Goal: Task Accomplishment & Management: Complete application form

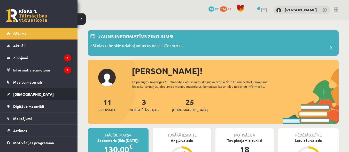
click at [20, 92] on span "[DEMOGRAPHIC_DATA]" at bounding box center [33, 94] width 41 height 5
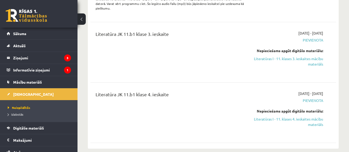
scroll to position [384, 0]
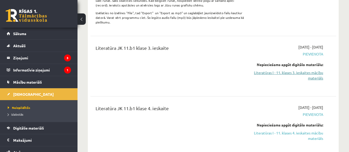
click at [298, 75] on link "Literatūras I - 11. klases 3. ieskaites mācību materiāls" at bounding box center [287, 75] width 71 height 11
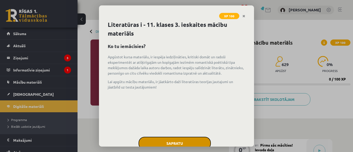
click at [177, 142] on button "Sapratu" at bounding box center [174, 143] width 72 height 13
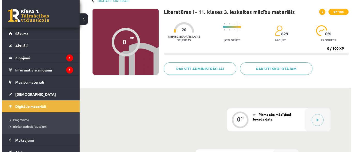
scroll to position [33, 0]
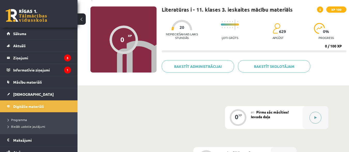
click at [319, 110] on div at bounding box center [316, 117] width 26 height 23
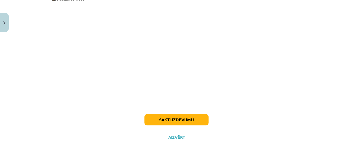
scroll to position [424, 0]
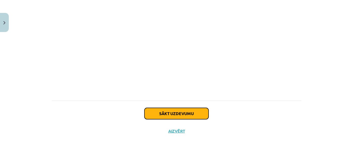
click at [190, 112] on button "Sākt uzdevumu" at bounding box center [176, 113] width 64 height 11
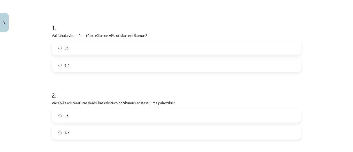
scroll to position [89, 0]
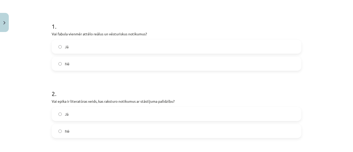
click at [58, 51] on label "Jā" at bounding box center [176, 46] width 249 height 13
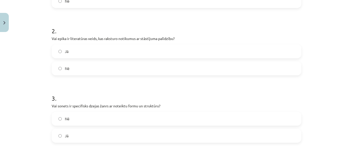
scroll to position [159, 0]
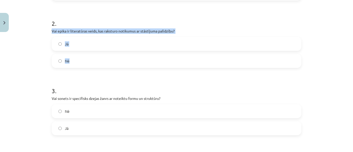
drag, startPoint x: 51, startPoint y: 31, endPoint x: 67, endPoint y: 62, distance: 35.4
click at [67, 62] on div "2 . Vai epika ir literatūras veids, kas raksturo notikumus ar stāstījuma palīdz…" at bounding box center [177, 39] width 250 height 57
copy div "Vai epika ir literatūras veids, kas raksturo notikumus ar stāstījuma palīdzību?…"
click at [82, 87] on h1 "3 ." at bounding box center [177, 86] width 250 height 16
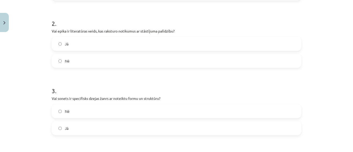
scroll to position [203, 0]
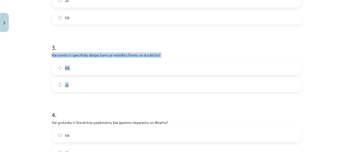
drag, startPoint x: 50, startPoint y: 55, endPoint x: 70, endPoint y: 88, distance: 38.6
click at [70, 88] on div "3 . Vai sonets ir specifisks dzejas žanrs ar noteiktu formu un struktūru? Nē Jā" at bounding box center [177, 63] width 250 height 57
copy div "Vai sonets ir specifisks dzejas žanrs ar noteiktu formu un struktūru? Nē Jā"
click at [56, 69] on label "Nē" at bounding box center [176, 67] width 249 height 13
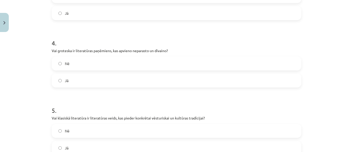
scroll to position [279, 0]
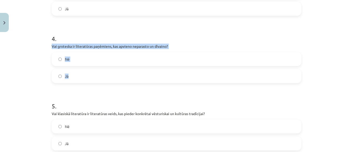
drag, startPoint x: 50, startPoint y: 46, endPoint x: 77, endPoint y: 72, distance: 37.3
click at [77, 72] on div "4 . Vai groteska ir literatūras paņēmiens, kas apvieno neparasto un dīvaino? Nē…" at bounding box center [177, 54] width 250 height 57
copy div "Vai groteska ir literatūras paņēmiens, kas apvieno neparasto un dīvaino? Nē Jā"
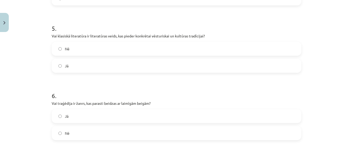
scroll to position [358, 0]
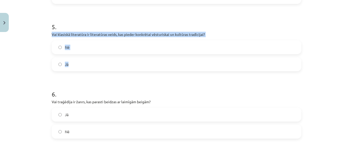
drag, startPoint x: 50, startPoint y: 33, endPoint x: 70, endPoint y: 67, distance: 38.9
click at [70, 67] on div "5 . Vai klasiskā literatūra ir literatūras veids, kas pieder konkrētai vēsturis…" at bounding box center [177, 42] width 250 height 57
copy div "Vai klasiskā literatūra ir literatūras veids, kas pieder konkrētai vēsturiskai …"
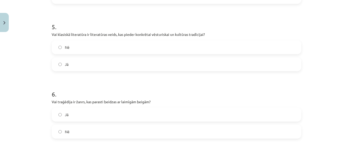
click at [66, 81] on form "1 . Vai fabula vienmēr attēlo reālus un vēsturiskus notikumus? Jā Nē 2 . Vai ep…" at bounding box center [177, 77] width 250 height 664
click at [56, 65] on label "Jā" at bounding box center [176, 64] width 249 height 13
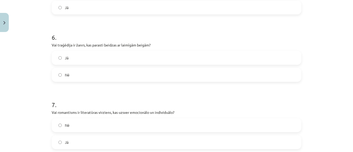
scroll to position [430, 0]
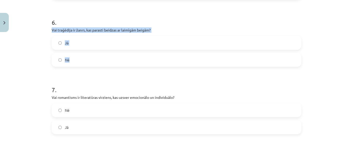
drag, startPoint x: 51, startPoint y: 29, endPoint x: 70, endPoint y: 67, distance: 41.9
click at [70, 67] on div "6 . Vai traģēdija ir žanrs, kas parasti beidzas ar laimīgām beigām? Jā Nē" at bounding box center [177, 38] width 250 height 57
copy div "Vai traģēdija ir žanrs, kas parasti beidzas ar laimīgām beigām? Jā Nē"
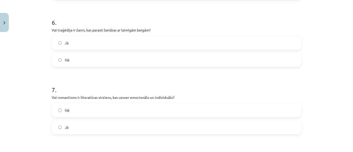
click at [52, 83] on h1 "7 ." at bounding box center [177, 85] width 250 height 16
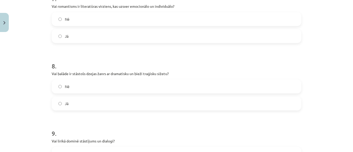
scroll to position [512, 0]
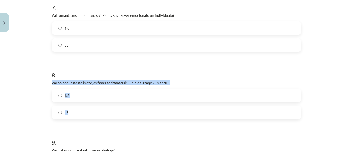
drag, startPoint x: 50, startPoint y: 82, endPoint x: 75, endPoint y: 112, distance: 39.2
click at [75, 112] on div "8 . Vai balāde ir stāstošs dzejas žanrs ar dramatisku un bieži traģisku sižetu?…" at bounding box center [177, 91] width 250 height 57
copy div "Vai balāde ir stāstošs dzejas žanrs ar dramatisku un bieži traģisku sižetu? Nē …"
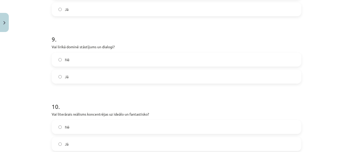
scroll to position [627, 0]
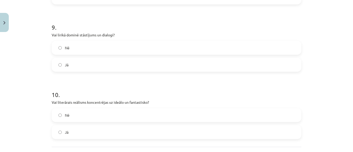
click at [58, 67] on label "Jā" at bounding box center [176, 64] width 249 height 13
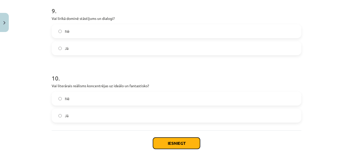
click at [160, 140] on button "Iesniegt" at bounding box center [176, 143] width 47 height 11
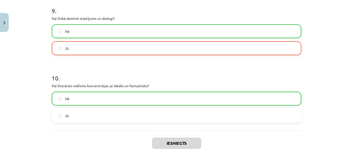
scroll to position [589, 0]
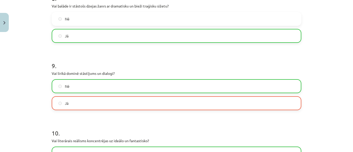
click at [346, 106] on div "Mācību tēma: Literatūras i - 11. klases 3. ieskaites mācību materiāls #1 Pirms …" at bounding box center [176, 76] width 353 height 152
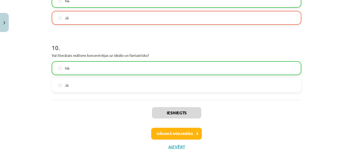
scroll to position [679, 0]
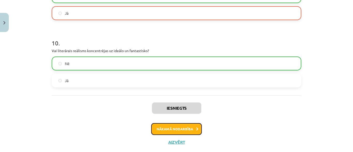
click at [181, 127] on button "Nākamā nodarbība" at bounding box center [176, 129] width 51 height 12
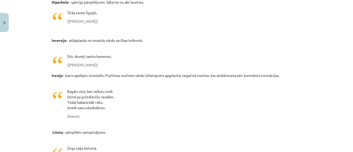
scroll to position [847, 0]
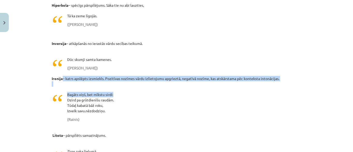
drag, startPoint x: 347, startPoint y: 80, endPoint x: 350, endPoint y: 89, distance: 9.8
click at [350, 89] on div "Mācību tēma: Literatūras i - 11. klases 3. ieskaites mācību materiāls #2 Aktuāl…" at bounding box center [176, 76] width 353 height 152
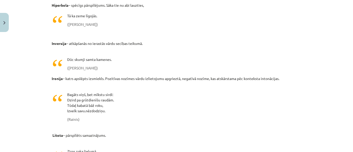
click at [344, 102] on div "Mācību tēma: Literatūras i - 11. klases 3. ieskaites mācību materiāls #2 Aktuāl…" at bounding box center [176, 76] width 353 height 152
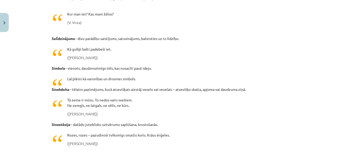
scroll to position [1310, 0]
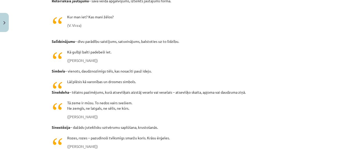
drag, startPoint x: 348, startPoint y: 125, endPoint x: 351, endPoint y: 132, distance: 7.3
click at [351, 132] on div "Mācību tēma: Literatūras i - 11. klases 3. ieskaites mācību materiāls #2 Aktuāl…" at bounding box center [176, 76] width 353 height 152
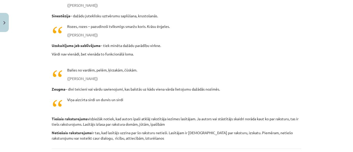
scroll to position [1471, 0]
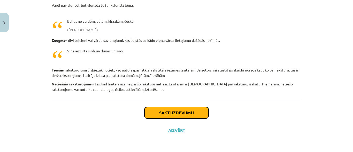
click at [175, 112] on button "Sākt uzdevumu" at bounding box center [176, 112] width 64 height 11
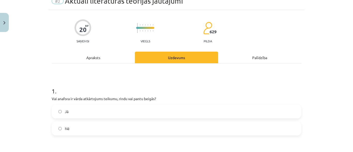
scroll to position [13, 0]
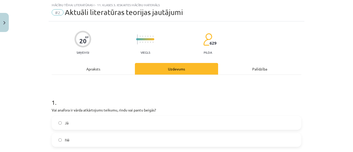
click at [55, 138] on label "Nē" at bounding box center [176, 140] width 249 height 13
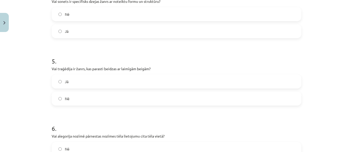
scroll to position [325, 0]
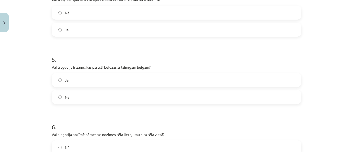
click at [56, 95] on label "Nē" at bounding box center [176, 97] width 249 height 13
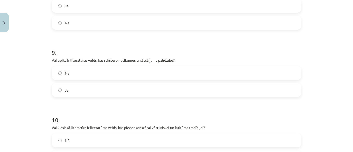
click at [56, 75] on label "Nē" at bounding box center [176, 73] width 249 height 13
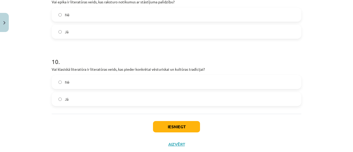
scroll to position [663, 0]
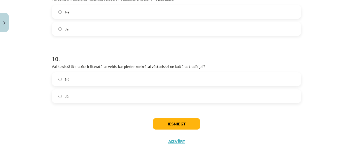
click at [56, 94] on label "Jā" at bounding box center [176, 96] width 249 height 13
click at [184, 124] on button "Iesniegt" at bounding box center [176, 123] width 47 height 11
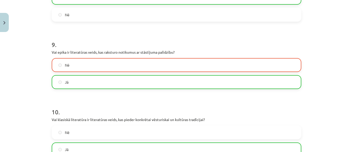
scroll to position [691, 0]
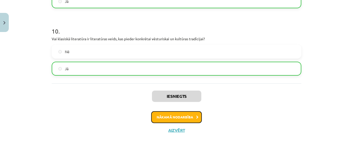
click at [180, 117] on button "Nākamā nodarbība" at bounding box center [176, 117] width 51 height 12
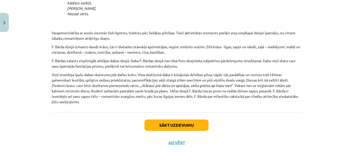
scroll to position [632, 0]
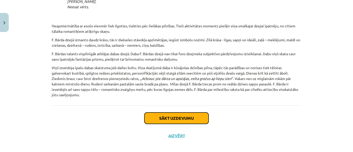
click at [166, 113] on button "Sākt uzdevumu" at bounding box center [176, 118] width 64 height 11
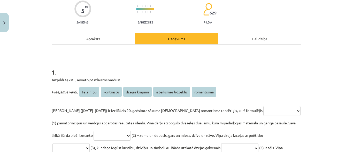
scroll to position [44, 0]
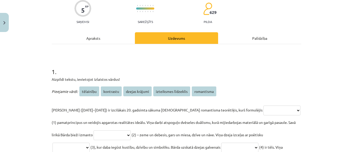
click at [263, 111] on select "**********" at bounding box center [281, 111] width 37 height 10
select select "**********"
click at [263, 106] on select "**********" at bounding box center [281, 111] width 37 height 10
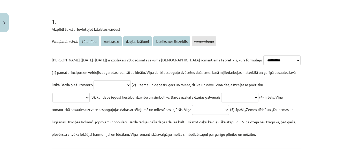
scroll to position [95, 0]
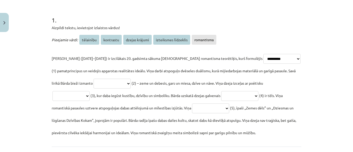
click at [103, 84] on select "**********" at bounding box center [112, 84] width 37 height 10
select select "*********"
click at [94, 79] on select "**********" at bounding box center [112, 84] width 37 height 10
click at [90, 91] on select "**********" at bounding box center [70, 96] width 37 height 10
select select "*********"
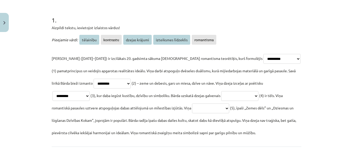
click at [90, 91] on select "**********" at bounding box center [70, 96] width 37 height 10
click at [221, 97] on select "**********" at bounding box center [239, 96] width 37 height 10
select select "**********"
click at [221, 91] on select "**********" at bounding box center [239, 96] width 37 height 10
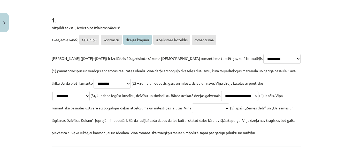
click at [192, 108] on select "**********" at bounding box center [210, 109] width 37 height 10
select select "**********"
click at [192, 104] on select "**********" at bounding box center [210, 109] width 37 height 10
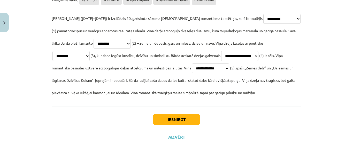
scroll to position [142, 0]
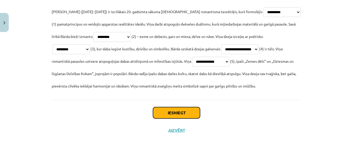
click at [176, 114] on button "Iesniegt" at bounding box center [176, 112] width 47 height 11
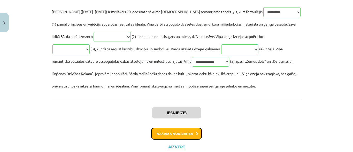
click at [184, 137] on button "Nākamā nodarbība" at bounding box center [176, 134] width 51 height 12
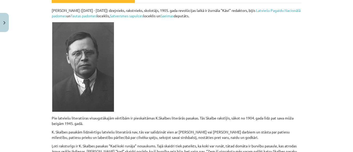
scroll to position [83, 0]
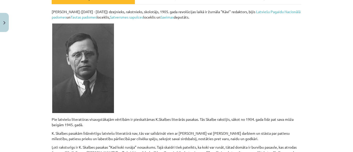
drag, startPoint x: 348, startPoint y: 33, endPoint x: 350, endPoint y: 44, distance: 12.1
click at [352, 49] on div "Mācību tēma: Literatūras i - 11. klases 3. ieskaites mācību materiāls #4 Romant…" at bounding box center [176, 76] width 353 height 152
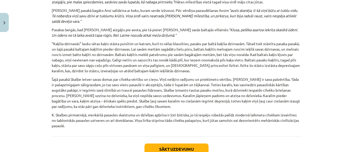
scroll to position [518, 0]
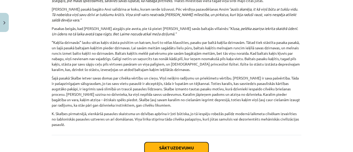
click at [177, 147] on button "Sākt uzdevumu" at bounding box center [176, 147] width 64 height 11
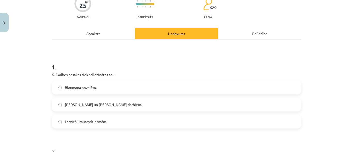
scroll to position [50, 0]
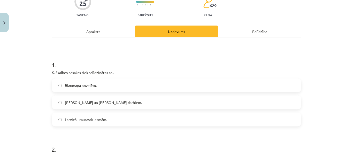
click at [56, 102] on label "Hansa Kristiana Andersena un Oskara Vailda darbiem." at bounding box center [176, 102] width 249 height 13
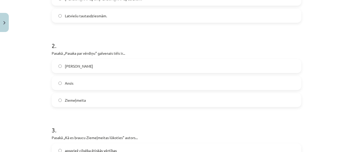
scroll to position [155, 0]
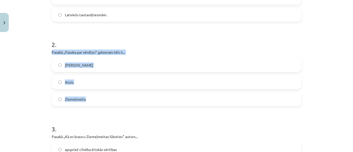
drag, startPoint x: 50, startPoint y: 52, endPoint x: 86, endPoint y: 97, distance: 57.9
click at [86, 97] on div "2 . Pasakā „Pasaka par vērdiņu” galvenais tēls ir... baltais kaķītis Ansis Ziem…" at bounding box center [177, 69] width 250 height 74
copy div "Pasakā „Pasaka par vērdiņu” galvenais tēls ir... baltais kaķītis Ansis Ziemeļme…"
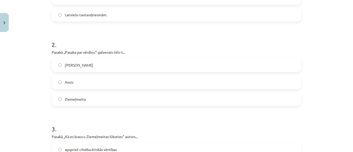
click at [114, 114] on form "1 . K. Skalbes pasakas tiek salīdzinātas ar... Blaumaņa novelēm. Hansa Kristian…" at bounding box center [177, 154] width 250 height 412
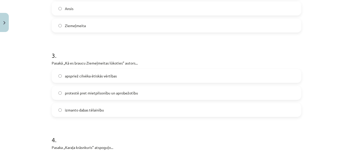
scroll to position [230, 0]
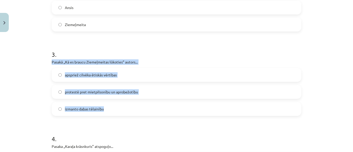
drag, startPoint x: 50, startPoint y: 62, endPoint x: 99, endPoint y: 108, distance: 68.0
click at [103, 109] on div "3 . Pasakā „Kā es braucu Ziemeļmeitas lūkoties” autors... apspriež cilvēka ētis…" at bounding box center [177, 79] width 250 height 74
copy div "Pasakā „Kā es braucu Ziemeļmeitas lūkoties” autors... apspriež cilvēka ētiskās …"
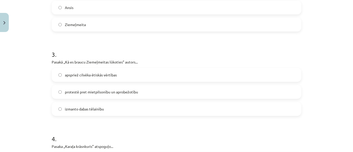
click at [109, 125] on form "1 . K. Skalbes pasakas tiek salīdzinātas ar... Blaumaņa novelēm. Hansa Kristian…" at bounding box center [177, 79] width 250 height 412
click at [59, 95] on label "protestē pret mietpilsonību un aprobežotību" at bounding box center [176, 92] width 249 height 13
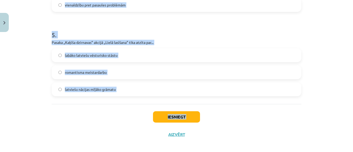
scroll to position [423, 0]
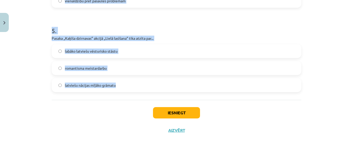
drag, startPoint x: 50, startPoint y: 31, endPoint x: 119, endPoint y: 93, distance: 92.8
copy form "Pasaka „Karaļa krāsnkuris” atspoguļo... zaudēto harmoniju starp dabu un cilvēku…"
click at [65, 87] on span "latviešu nācijas mīļāko grāmatu" at bounding box center [90, 85] width 51 height 5
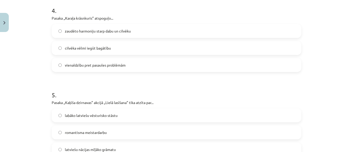
scroll to position [420, 0]
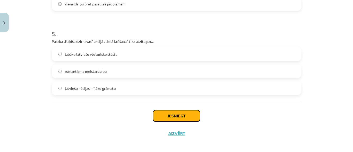
click at [188, 117] on button "Iesniegt" at bounding box center [176, 115] width 47 height 11
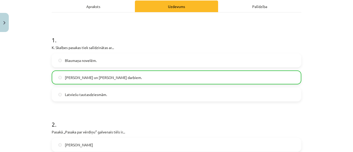
scroll to position [439, 0]
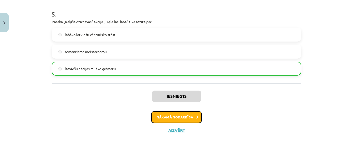
click at [187, 118] on button "Nākamā nodarbība" at bounding box center [176, 117] width 51 height 12
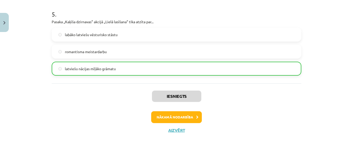
scroll to position [11, 0]
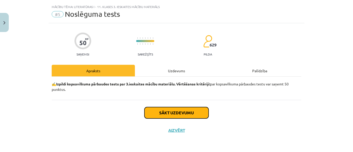
click at [186, 112] on button "Sākt uzdevumu" at bounding box center [176, 112] width 64 height 11
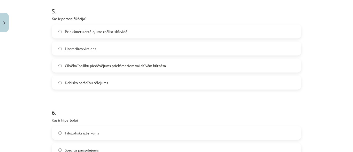
scroll to position [533, 0]
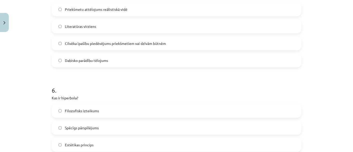
drag, startPoint x: 50, startPoint y: 34, endPoint x: 114, endPoint y: 64, distance: 70.3
click at [114, 64] on form "1 . Skalbes darbi palīdz... Atklāt pasaules ekonomikas modeļus  Nostiprināt paš…" at bounding box center [177, 72] width 250 height 1005
copy form "Skalbes darbi palīdz... Atklāt pasaules ekonomikas modeļus  Nostiprināt pašapzi…"
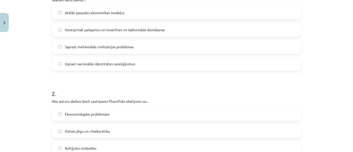
scroll to position [102, 0]
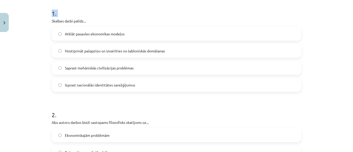
click at [308, 66] on div "Mācību tēma: Literatūras i - 11. klases 3. ieskaites mācību materiāls #5 Noslēg…" at bounding box center [176, 76] width 353 height 152
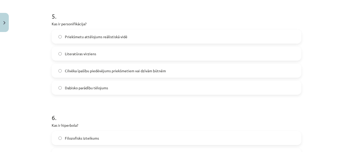
scroll to position [503, 0]
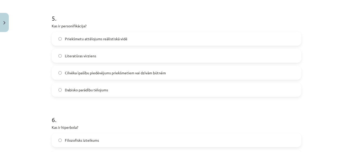
click at [60, 75] on label "Cilvēka īpašību piedēvējums priekšmetiem vai dzīvām būtnēm" at bounding box center [176, 72] width 249 height 13
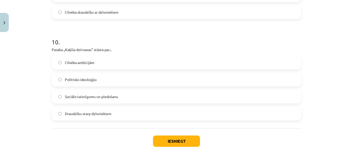
scroll to position [1015, 0]
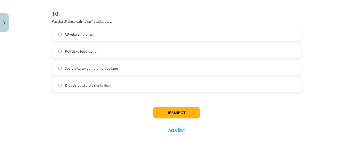
drag, startPoint x: 50, startPoint y: 34, endPoint x: 117, endPoint y: 89, distance: 86.9
click at [312, 111] on div "Mācību tēma: Literatūras i - 11. klases 3. ieskaites mācību materiāls #5 Noslēg…" at bounding box center [176, 76] width 353 height 152
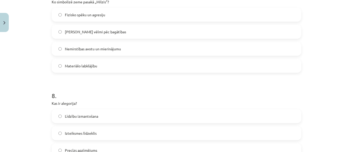
scroll to position [714, 0]
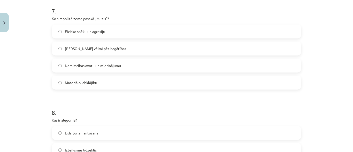
click at [56, 66] on label "Nemirstības avotu un mierinājumu" at bounding box center [176, 65] width 249 height 13
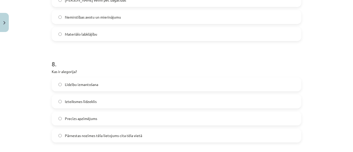
scroll to position [768, 0]
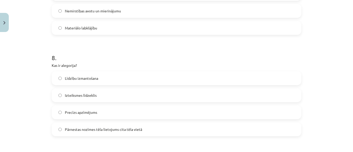
click at [58, 131] on label "Pārnestas nozīmes tēla lietojums cita tēla vietā" at bounding box center [176, 129] width 249 height 13
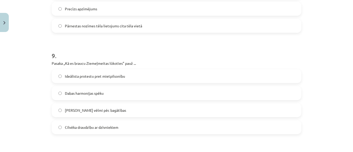
scroll to position [882, 0]
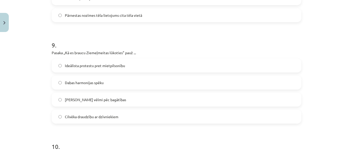
click at [56, 69] on label "Ideālista protestu pret mietpilsonību" at bounding box center [176, 65] width 249 height 13
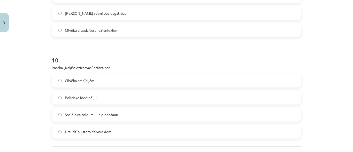
scroll to position [971, 0]
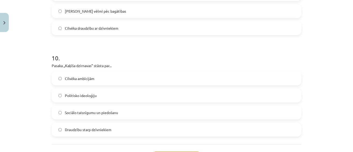
click at [57, 15] on label "Cilvēka vēlmi pēc bagātības" at bounding box center [176, 11] width 249 height 13
click at [65, 114] on span "Sociālo taisnīgumu un piedošanu" at bounding box center [91, 112] width 53 height 5
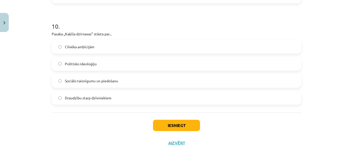
scroll to position [1015, 0]
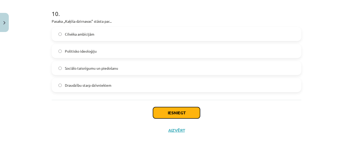
click at [181, 113] on button "Iesniegt" at bounding box center [176, 112] width 47 height 11
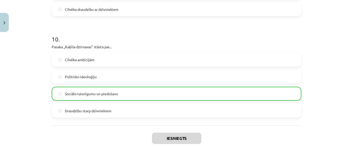
scroll to position [1032, 0]
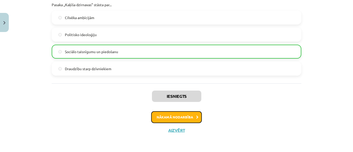
click at [160, 114] on button "Nākamā nodarbība" at bounding box center [176, 117] width 51 height 12
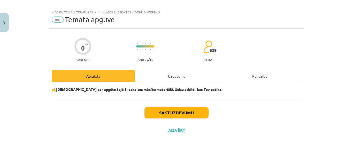
scroll to position [6, 0]
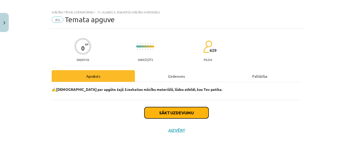
click at [177, 117] on button "Sākt uzdevumu" at bounding box center [176, 112] width 64 height 11
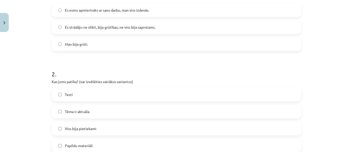
scroll to position [230, 0]
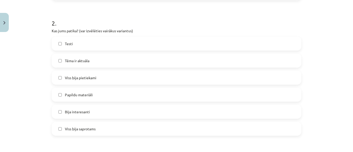
click at [56, 130] on label "Viss bija saprotams" at bounding box center [176, 128] width 249 height 13
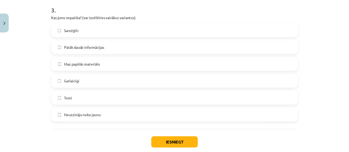
scroll to position [382, 0]
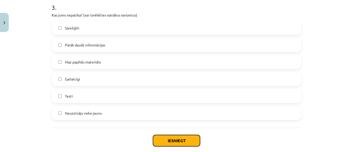
click at [175, 143] on button "Iesniegt" at bounding box center [176, 140] width 47 height 11
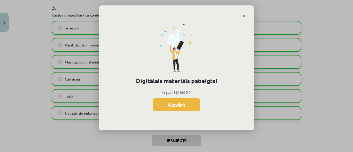
click at [184, 106] on button "Aizvērt" at bounding box center [177, 104] width 48 height 13
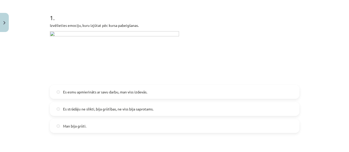
scroll to position [0, 0]
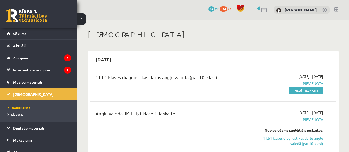
scroll to position [384, 0]
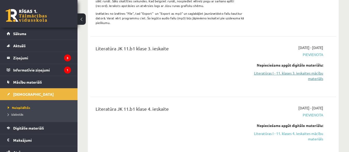
click at [315, 74] on link "Literatūras I - 11. klases 3. ieskaites mācību materiāls" at bounding box center [287, 76] width 71 height 11
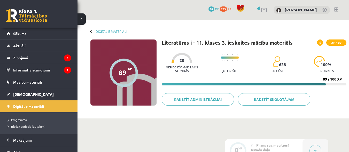
click at [322, 43] on span at bounding box center [320, 43] width 6 height 6
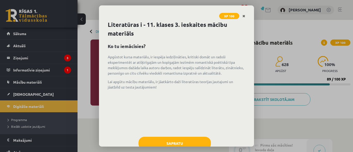
click at [246, 15] on link "Close" at bounding box center [243, 16] width 9 height 10
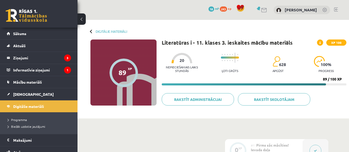
click at [127, 84] on div at bounding box center [124, 73] width 28 height 28
click at [90, 31] on div at bounding box center [92, 31] width 4 height 4
click at [91, 31] on div at bounding box center [92, 31] width 4 height 4
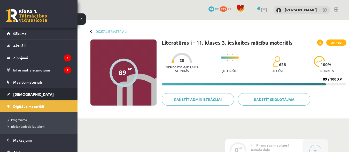
click at [25, 96] on link "[DEMOGRAPHIC_DATA]" at bounding box center [39, 94] width 64 height 12
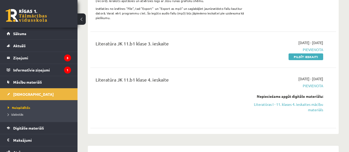
scroll to position [375, 0]
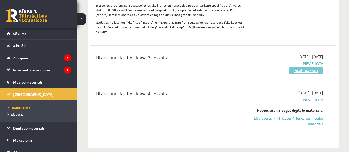
click at [313, 70] on link "Pildīt ieskaiti" at bounding box center [306, 70] width 35 height 7
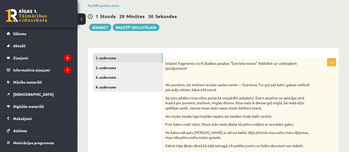
scroll to position [38, 0]
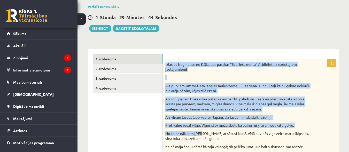
drag, startPoint x: 166, startPoint y: 65, endPoint x: 202, endPoint y: 131, distance: 75.8
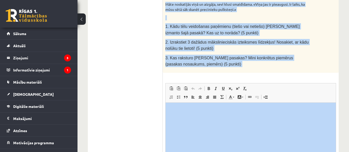
scroll to position [421, 0]
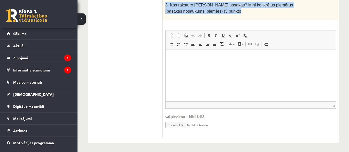
drag, startPoint x: 166, startPoint y: 65, endPoint x: 203, endPoint y: 11, distance: 65.1
copy div "Izlasiet fragmentu no K.Skalbes pasakas “Ezerieša meita” Atbildiet uz uzdotajie…"
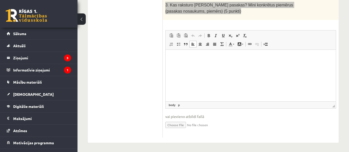
click at [275, 66] on html at bounding box center [251, 58] width 170 height 16
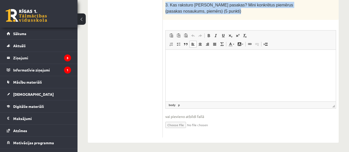
click at [300, 12] on p "3. Kas raksturo Kārļa Skalbes pasakas? Mini konkrētus piemērus (pasakas nosauku…" at bounding box center [237, 8] width 145 height 13
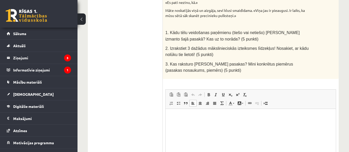
scroll to position [361, 0]
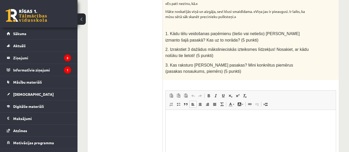
click at [205, 122] on html at bounding box center [251, 118] width 170 height 16
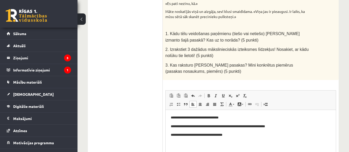
click at [212, 135] on p "**********" at bounding box center [251, 135] width 160 height 5
click at [239, 134] on p "**********" at bounding box center [251, 135] width 160 height 5
click at [194, 144] on p "**********" at bounding box center [251, 143] width 160 height 5
click at [208, 144] on p "**********" at bounding box center [251, 143] width 160 height 5
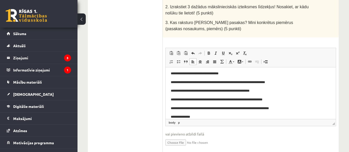
scroll to position [10, 0]
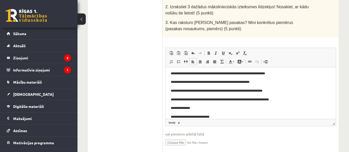
click at [170, 117] on html "**********" at bounding box center [251, 91] width 170 height 68
click at [178, 60] on span at bounding box center [178, 62] width 4 height 4
click at [226, 116] on li "**********" at bounding box center [248, 116] width 135 height 5
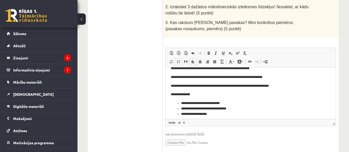
scroll to position [27, 0]
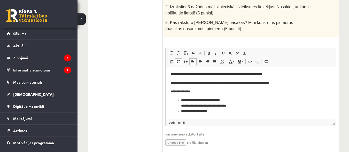
click at [227, 109] on li "**********" at bounding box center [248, 111] width 135 height 5
click at [179, 62] on span at bounding box center [178, 62] width 4 height 4
click at [180, 61] on span at bounding box center [178, 62] width 4 height 4
click at [178, 64] on link "Вставить / удалить маркированный список" at bounding box center [178, 61] width 7 height 7
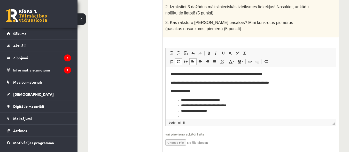
click at [179, 60] on span at bounding box center [178, 62] width 4 height 4
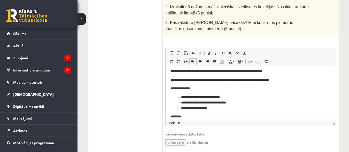
scroll to position [38, 0]
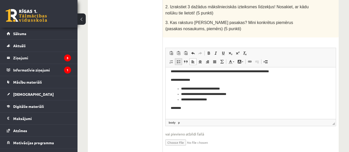
click at [177, 61] on span at bounding box center [178, 62] width 4 height 4
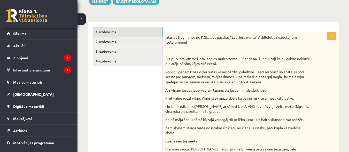
scroll to position [55, 0]
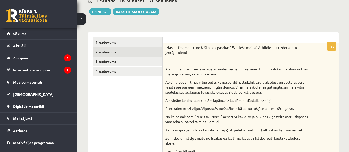
click at [110, 54] on link "2. uzdevums" at bounding box center [127, 52] width 69 height 10
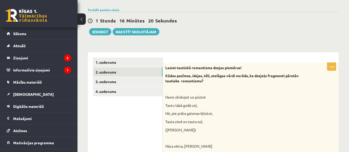
scroll to position [39, 0]
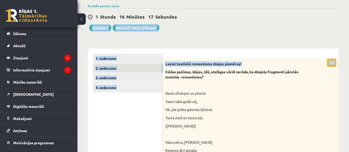
drag, startPoint x: 346, startPoint y: 31, endPoint x: 348, endPoint y: 38, distance: 6.9
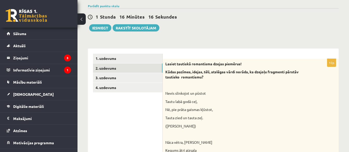
click at [288, 109] on p "Nē, pie prāta gaismas kļūstot," at bounding box center [237, 109] width 145 height 5
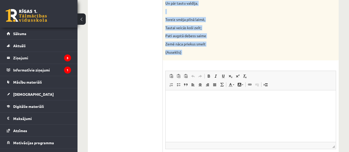
scroll to position [341, 0]
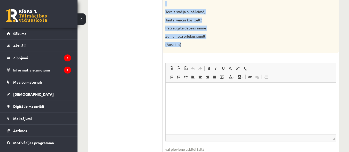
drag, startPoint x: 166, startPoint y: 64, endPoint x: 183, endPoint y: 44, distance: 26.2
copy div "Lasiet tautiskā romantisma dzejas piemērus! Kādas pazīmes, idejas, tēli, atslēg…"
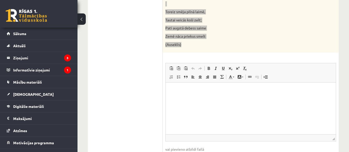
click at [261, 98] on html at bounding box center [251, 91] width 170 height 16
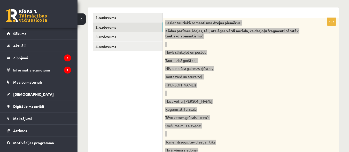
scroll to position [56, 0]
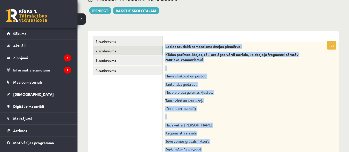
click at [279, 92] on p "Nē, pie prāta gaismas kļūstot," at bounding box center [237, 92] width 145 height 5
click at [266, 108] on p "(J.Alunāns)" at bounding box center [237, 108] width 145 height 5
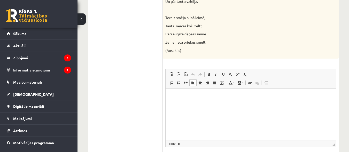
scroll to position [339, 0]
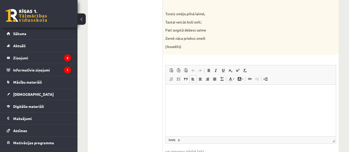
drag, startPoint x: 353, startPoint y: 29, endPoint x: 164, endPoint y: 17, distance: 189.0
click at [193, 93] on p "Визуальный текстовый редактор, wiswyg-editor-user-answer-47024934238540" at bounding box center [251, 92] width 160 height 5
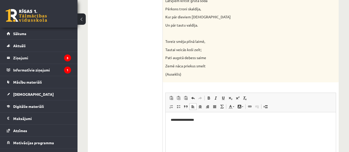
scroll to position [350, 0]
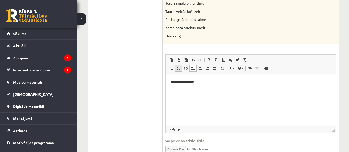
click at [180, 67] on span at bounding box center [178, 68] width 4 height 4
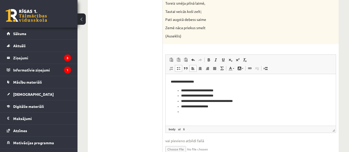
click at [177, 69] on span at bounding box center [178, 68] width 4 height 4
click at [179, 70] on span at bounding box center [178, 68] width 4 height 4
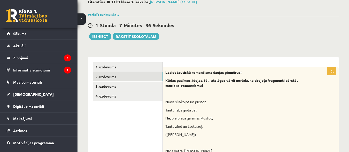
scroll to position [6, 0]
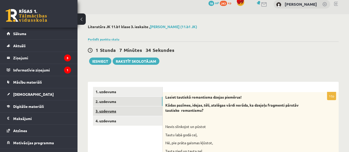
click at [107, 111] on link "3. uzdevums" at bounding box center [127, 111] width 69 height 10
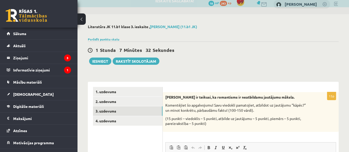
scroll to position [0, 0]
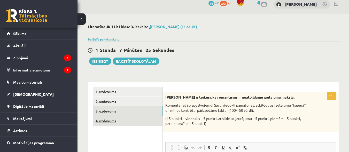
click at [125, 122] on link "4. uzdevums" at bounding box center [127, 121] width 69 height 10
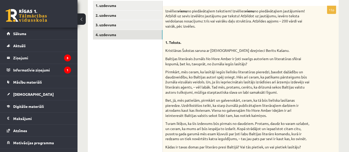
scroll to position [94, 0]
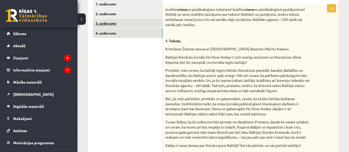
click at [113, 24] on link "3. uzdevums" at bounding box center [127, 24] width 69 height 10
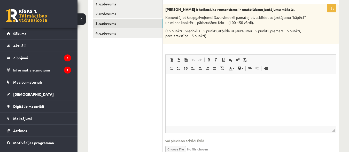
scroll to position [0, 0]
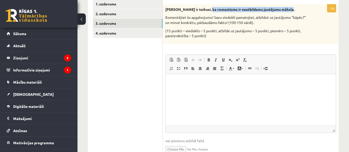
drag, startPoint x: 208, startPoint y: 9, endPoint x: 290, endPoint y: 10, distance: 82.2
click at [290, 10] on strong "Zenta Mauriņa ir teikusi, ka romantisms ir neatbildamu jautājumu māksla." at bounding box center [229, 9] width 129 height 5
copy strong "ka romantisms ir neatbildamu jautājumu māksla"
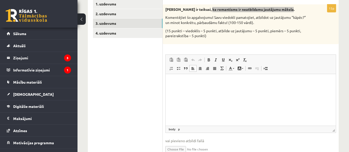
click at [188, 89] on html at bounding box center [251, 82] width 170 height 16
click at [188, 88] on html at bounding box center [251, 82] width 170 height 16
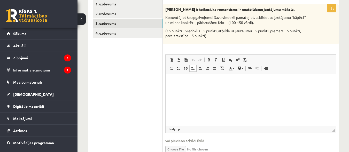
click at [315, 45] on div "15p Zenta Mauriņa ir teikusi, ka romantisms ir neatbildamu jautājumu māksla. Ko…" at bounding box center [251, 83] width 176 height 158
click at [192, 89] on html at bounding box center [251, 82] width 170 height 16
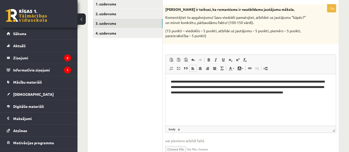
click at [190, 98] on p "**********" at bounding box center [251, 89] width 160 height 21
click at [208, 99] on p "**********" at bounding box center [251, 89] width 160 height 21
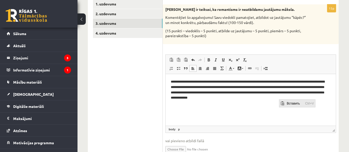
click at [294, 104] on span "Вставить" at bounding box center [294, 102] width 18 height 7
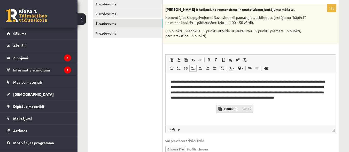
click at [224, 108] on span "Вставить" at bounding box center [232, 108] width 18 height 7
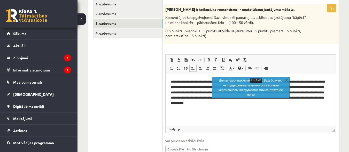
click at [213, 103] on p "**********" at bounding box center [251, 92] width 160 height 27
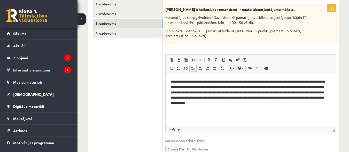
click at [301, 103] on p "**********" at bounding box center [251, 92] width 160 height 27
click at [284, 108] on span "Вставить" at bounding box center [282, 106] width 6 height 7
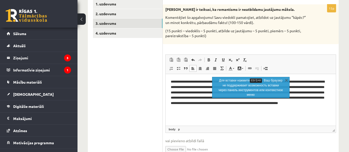
click at [309, 102] on p "**********" at bounding box center [251, 95] width 160 height 32
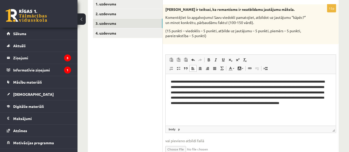
click at [241, 108] on p "**********" at bounding box center [251, 95] width 160 height 32
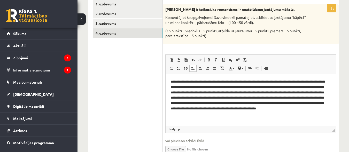
click at [113, 33] on link "4. uzdevums" at bounding box center [127, 33] width 69 height 10
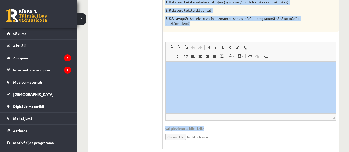
scroll to position [686, 0]
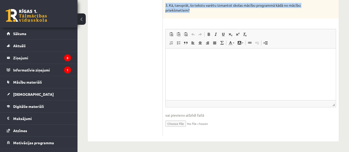
drag, startPoint x: 166, startPoint y: 32, endPoint x: 194, endPoint y: 10, distance: 35.3
copy div "zvēlies vienu no piedāvātajiem tekstiem! Izvēlies vienu no piedāvātajiem jautāj…"
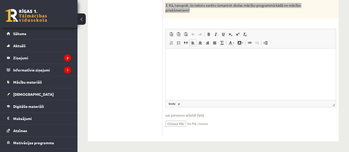
click at [183, 54] on p "Визуальный текстовый редактор, wiswyg-editor-user-answer-47025029169460" at bounding box center [251, 55] width 160 height 5
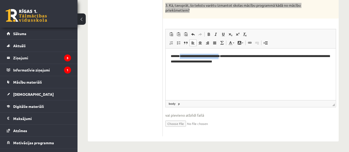
drag, startPoint x: 233, startPoint y: 56, endPoint x: 182, endPoint y: 52, distance: 51.3
click at [182, 52] on html "**********" at bounding box center [251, 58] width 170 height 21
drag, startPoint x: 181, startPoint y: 56, endPoint x: 235, endPoint y: 57, distance: 54.0
click at [235, 57] on p "**********" at bounding box center [251, 58] width 160 height 11
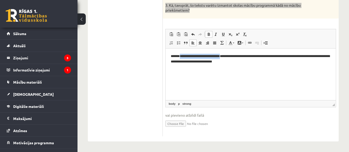
click at [208, 33] on span at bounding box center [209, 34] width 4 height 4
click at [208, 34] on span at bounding box center [209, 34] width 4 height 4
click at [217, 69] on html "**********" at bounding box center [251, 58] width 170 height 21
drag, startPoint x: 234, startPoint y: 56, endPoint x: 181, endPoint y: 54, distance: 53.0
click at [181, 54] on p "**********" at bounding box center [251, 58] width 160 height 11
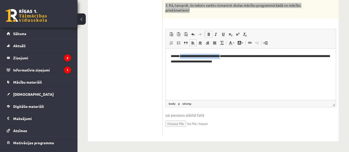
click at [208, 33] on span at bounding box center [209, 34] width 4 height 4
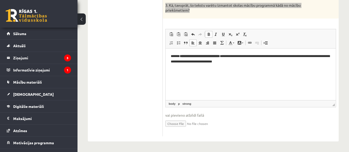
click at [208, 33] on span at bounding box center [209, 34] width 4 height 4
click at [232, 69] on html "**********" at bounding box center [251, 58] width 170 height 21
click at [220, 55] on strong "**********" at bounding box center [200, 55] width 40 height 3
click at [208, 32] on span at bounding box center [209, 34] width 4 height 4
click at [248, 60] on p "**********" at bounding box center [251, 58] width 160 height 11
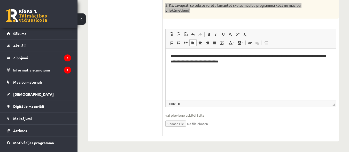
click at [239, 69] on html "**********" at bounding box center [251, 58] width 170 height 21
click at [253, 61] on p "**********" at bounding box center [251, 58] width 160 height 11
click at [189, 68] on p "**********" at bounding box center [251, 61] width 160 height 16
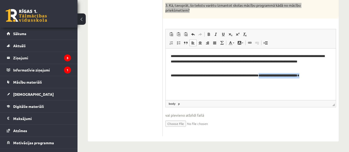
drag, startPoint x: 318, startPoint y: 74, endPoint x: 268, endPoint y: 73, distance: 50.6
click at [268, 73] on p "**********" at bounding box center [251, 75] width 160 height 5
click at [209, 35] on span at bounding box center [209, 34] width 4 height 4
click at [215, 35] on span at bounding box center [216, 34] width 4 height 4
click at [208, 34] on span at bounding box center [209, 34] width 4 height 4
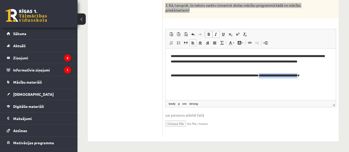
click at [217, 36] on span at bounding box center [216, 34] width 4 height 4
click at [297, 74] on strong "**********" at bounding box center [278, 75] width 39 height 3
click at [210, 34] on span at bounding box center [209, 34] width 4 height 4
click at [207, 34] on span at bounding box center [209, 34] width 4 height 4
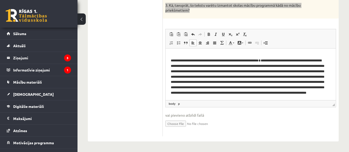
scroll to position [24, 0]
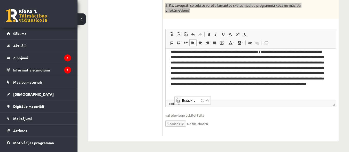
click at [222, 97] on p "Визуальный текстовый редактор, wiswyg-editor-user-answer-47025029169460" at bounding box center [251, 98] width 160 height 5
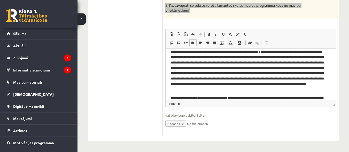
scroll to position [29, 0]
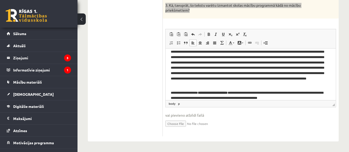
click at [239, 93] on p "**********" at bounding box center [249, 95] width 156 height 11
click at [211, 33] on span at bounding box center [209, 34] width 4 height 4
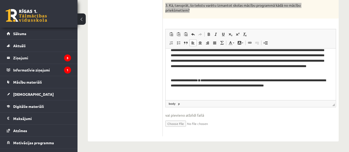
scroll to position [44, 0]
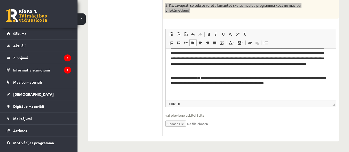
drag, startPoint x: 334, startPoint y: 78, endPoint x: 502, endPoint y: 136, distance: 177.8
click at [304, 84] on p "**********" at bounding box center [249, 80] width 156 height 11
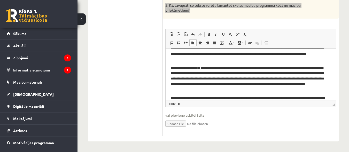
scroll to position [70, 0]
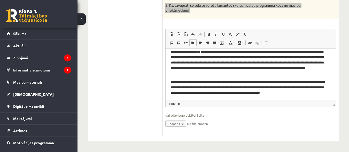
click at [172, 82] on p "**********" at bounding box center [249, 89] width 156 height 21
click at [237, 82] on p "**********" at bounding box center [249, 89] width 156 height 21
click at [187, 98] on p "**********" at bounding box center [249, 89] width 156 height 21
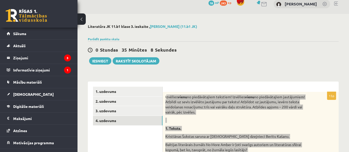
scroll to position [0, 0]
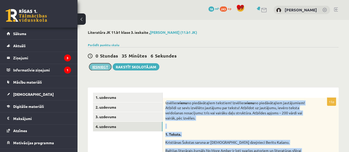
click at [100, 64] on button "Iesniegt" at bounding box center [100, 66] width 22 height 7
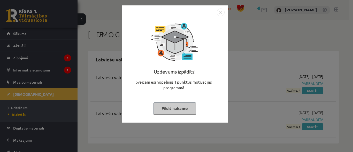
click at [220, 11] on img "Close" at bounding box center [221, 13] width 8 height 8
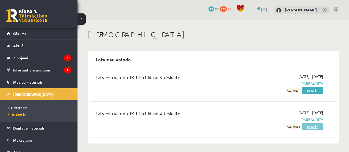
click at [312, 128] on link "Skatīt" at bounding box center [312, 126] width 21 height 7
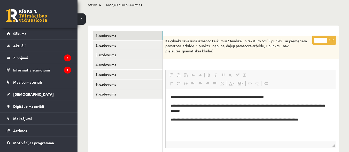
scroll to position [66, 0]
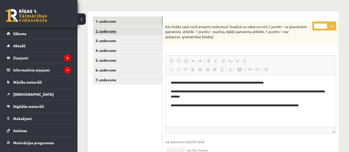
click at [107, 32] on link "2. uzdevums" at bounding box center [127, 31] width 69 height 10
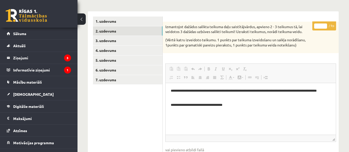
scroll to position [0, 0]
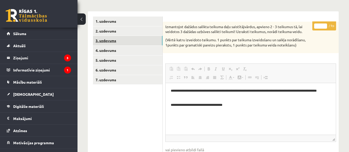
click at [103, 39] on link "3. uzdevums" at bounding box center [127, 41] width 69 height 10
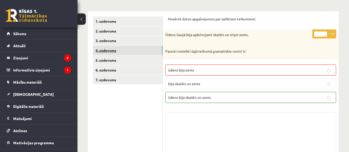
click at [111, 51] on link "4. uzdevums" at bounding box center [127, 51] width 69 height 10
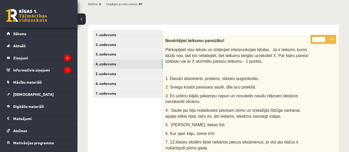
scroll to position [66, 0]
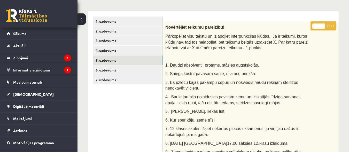
click at [105, 62] on link "5. uzdevums" at bounding box center [127, 61] width 69 height 10
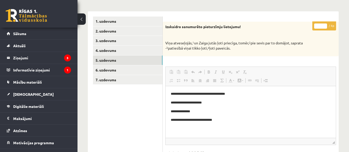
scroll to position [0, 0]
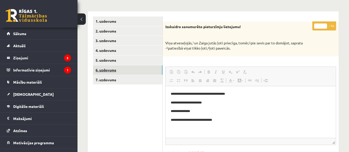
click at [109, 68] on link "6. uzdevums" at bounding box center [127, 70] width 69 height 10
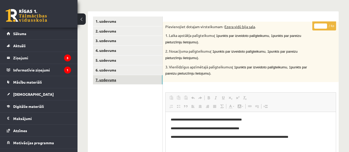
click at [99, 81] on link "7. uzdevums" at bounding box center [127, 80] width 69 height 10
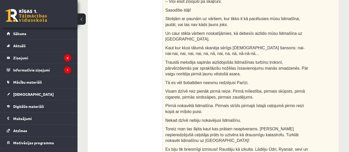
scroll to position [66, 0]
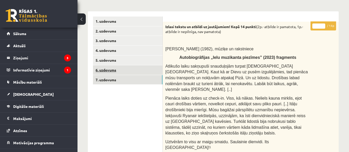
click at [106, 73] on link "6. uzdevums" at bounding box center [127, 70] width 69 height 10
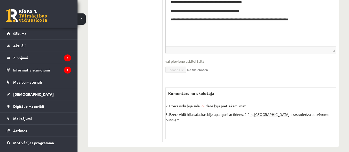
scroll to position [188, 0]
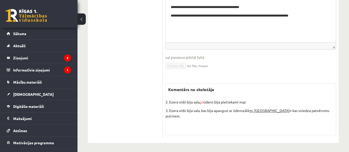
drag, startPoint x: 348, startPoint y: 122, endPoint x: 344, endPoint y: 106, distance: 16.7
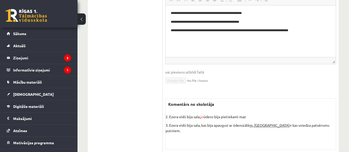
scroll to position [172, 0]
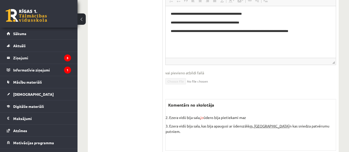
drag, startPoint x: 348, startPoint y: 112, endPoint x: 338, endPoint y: 87, distance: 26.4
click at [338, 87] on div "Latviešu valoda JK 11.b1 klase 4. ieskaite , Laura Deksne (11.b1 JK) Parādīt pu…" at bounding box center [213, 8] width 272 height 321
click at [342, 94] on div "Latviešu valoda JK 11.b1 klase 4. ieskaite , Laura Deksne (11.b1 JK) Parādīt pu…" at bounding box center [213, 8] width 272 height 321
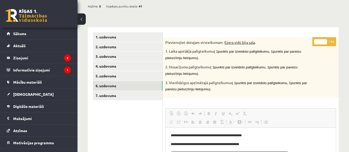
scroll to position [50, 0]
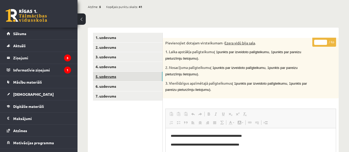
click at [109, 75] on link "5. uzdevums" at bounding box center [127, 77] width 69 height 10
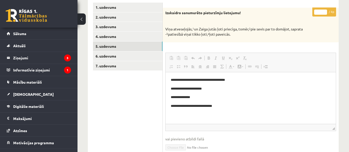
scroll to position [61, 0]
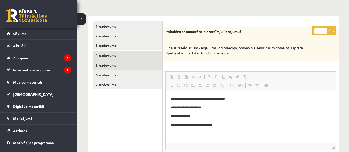
click at [99, 57] on link "4. uzdevums" at bounding box center [127, 56] width 69 height 10
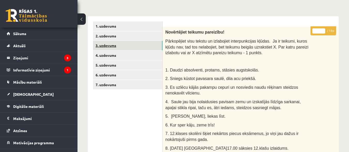
click at [103, 45] on link "3. uzdevums" at bounding box center [127, 46] width 69 height 10
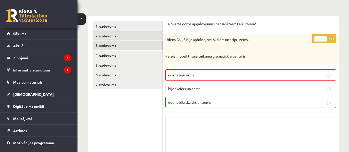
click at [107, 38] on link "2. uzdevums" at bounding box center [127, 36] width 69 height 10
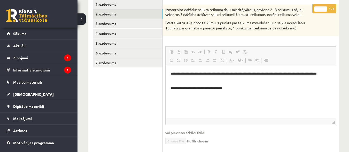
scroll to position [70, 0]
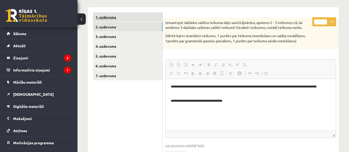
click at [104, 15] on link "1. uzdevums" at bounding box center [127, 17] width 69 height 10
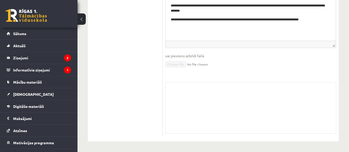
scroll to position [0, 0]
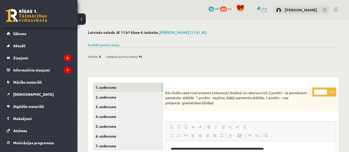
click at [103, 47] on div "Parādīt punktu skalu Atzīme No Līdz 1 0 14 2 15 21 3 22 29 4 30 36 5 37 43 6 44…" at bounding box center [213, 45] width 251 height 5
click at [103, 45] on link "Parādīt punktu skalu" at bounding box center [104, 45] width 32 height 4
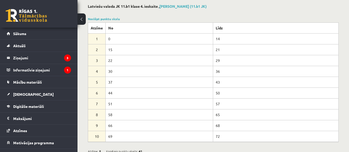
scroll to position [28, 0]
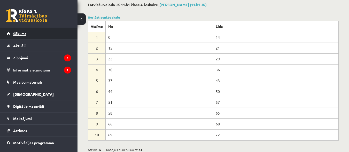
click at [15, 34] on span "Sākums" at bounding box center [19, 33] width 13 height 5
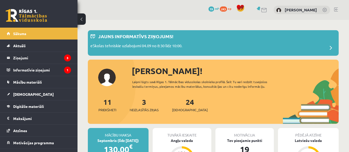
click at [339, 7] on html "0 Dāvanas 19 mP 243 xp [PERSON_NAME] Sākums Aktuāli Kā mācīties eSKOLĀ Kontakti…" at bounding box center [174, 76] width 349 height 152
click at [262, 10] on link at bounding box center [259, 8] width 5 height 4
